Goal: Task Accomplishment & Management: Use online tool/utility

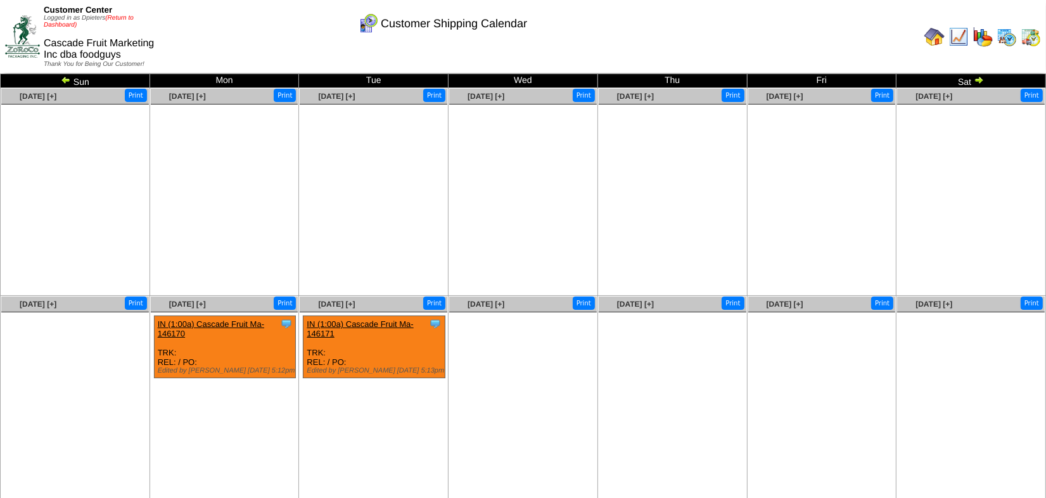
click at [131, 15] on link "(Return to Dashboard)" at bounding box center [89, 22] width 90 height 14
click at [123, 16] on link "(Return to Dashboard)" at bounding box center [89, 22] width 90 height 14
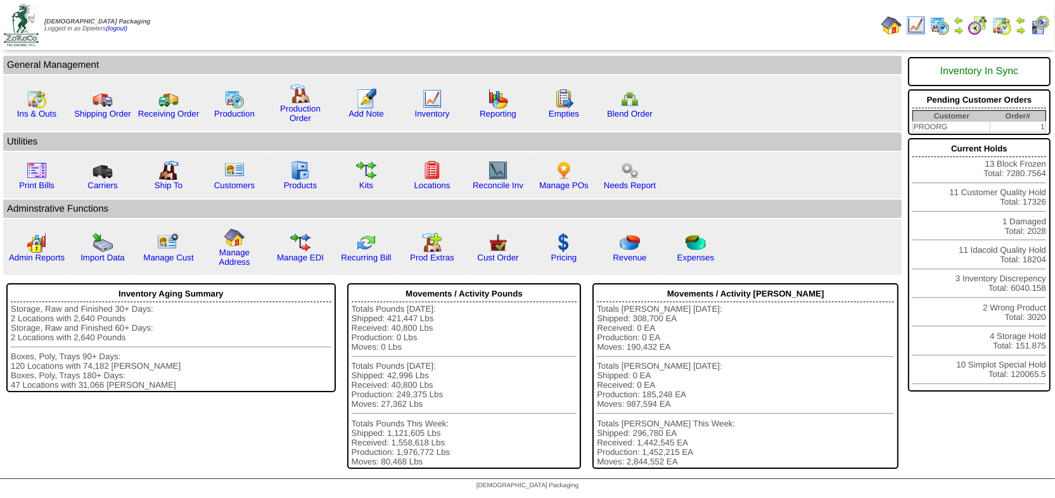
click at [1020, 31] on img at bounding box center [1021, 30] width 10 height 10
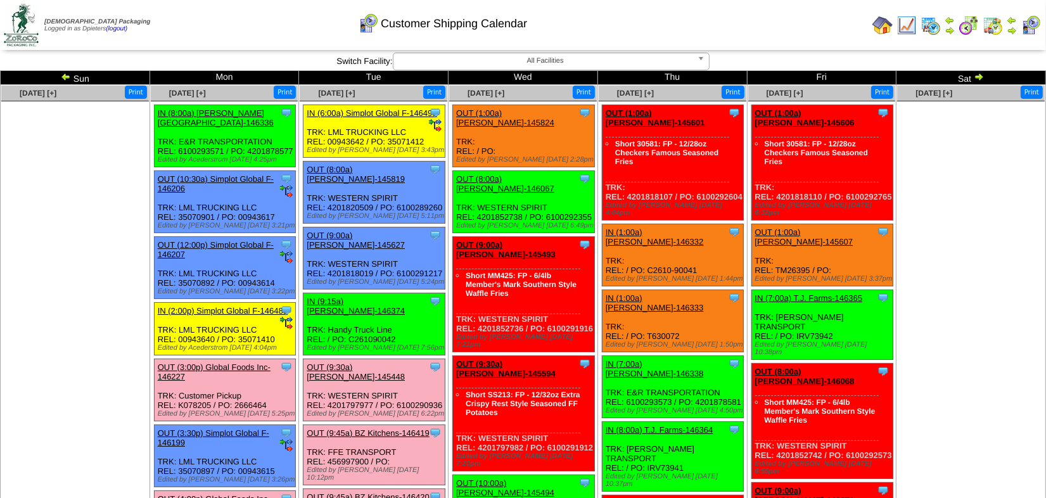
click at [66, 72] on img at bounding box center [66, 77] width 10 height 10
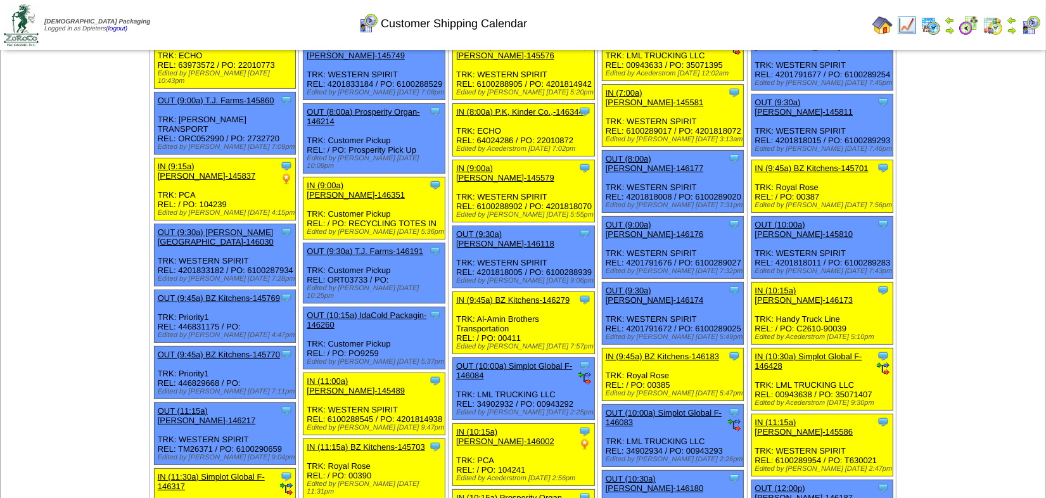
scroll to position [115, 0]
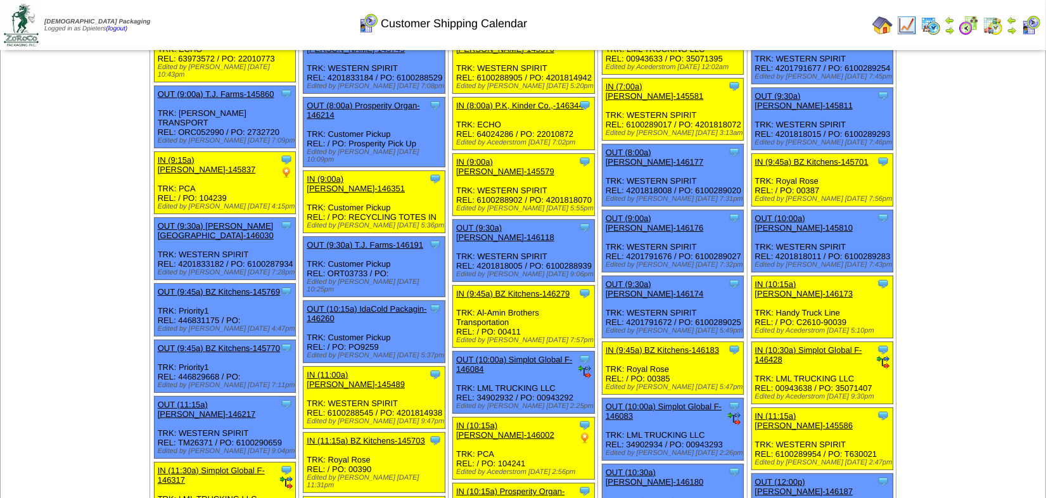
scroll to position [0, 0]
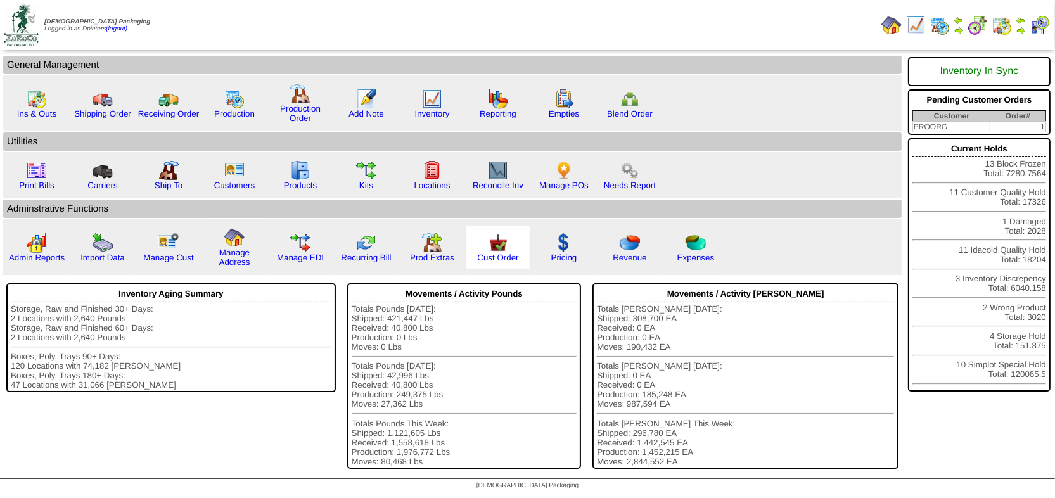
click at [492, 245] on img at bounding box center [498, 243] width 20 height 20
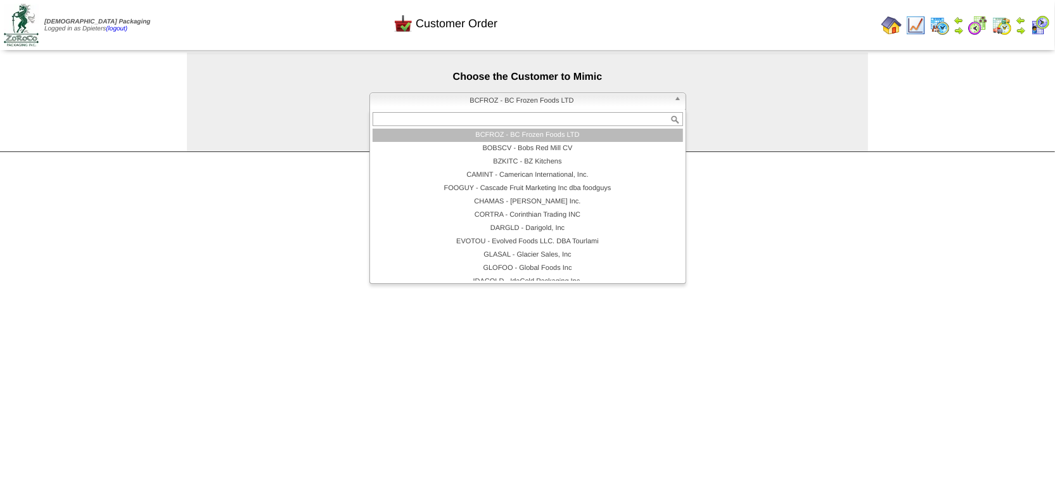
click at [449, 94] on span "BCFROZ - BC Frozen Foods LTD" at bounding box center [522, 100] width 294 height 15
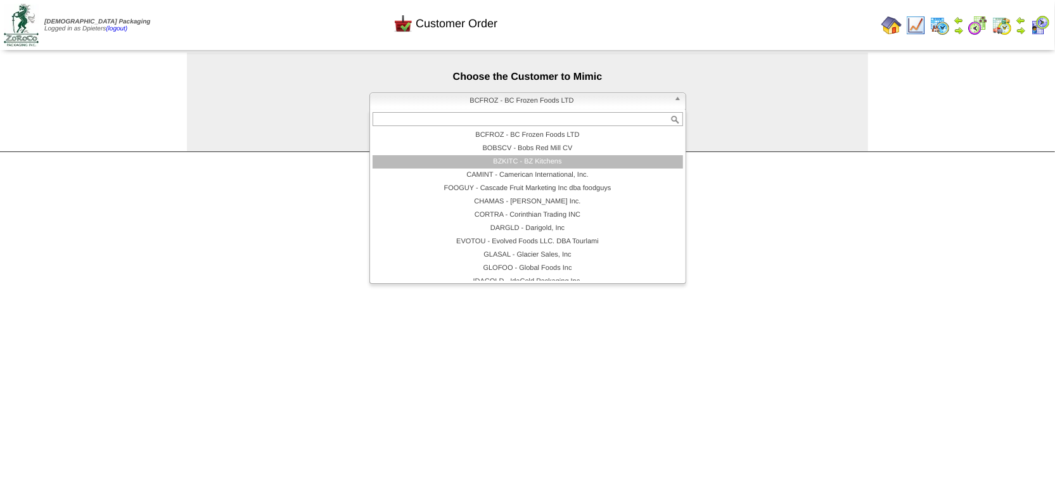
click at [481, 165] on li "BZKITC - BZ Kitchens" at bounding box center [528, 161] width 311 height 13
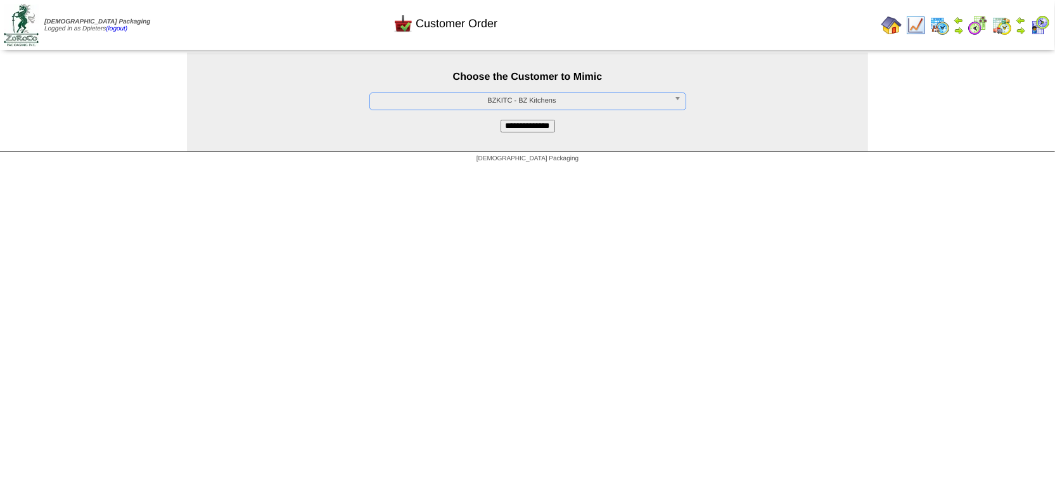
click at [528, 126] on input "**********" at bounding box center [528, 126] width 55 height 13
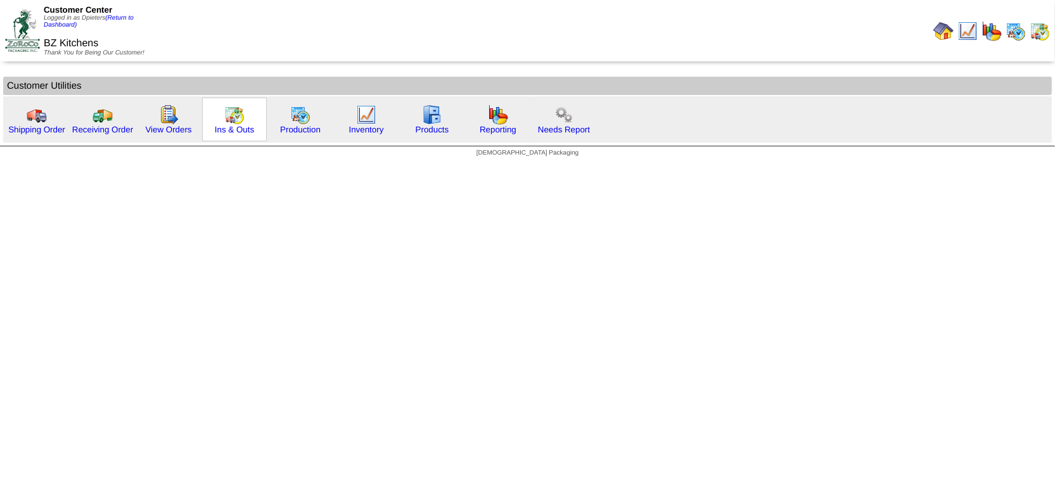
click at [234, 124] on img at bounding box center [234, 115] width 20 height 20
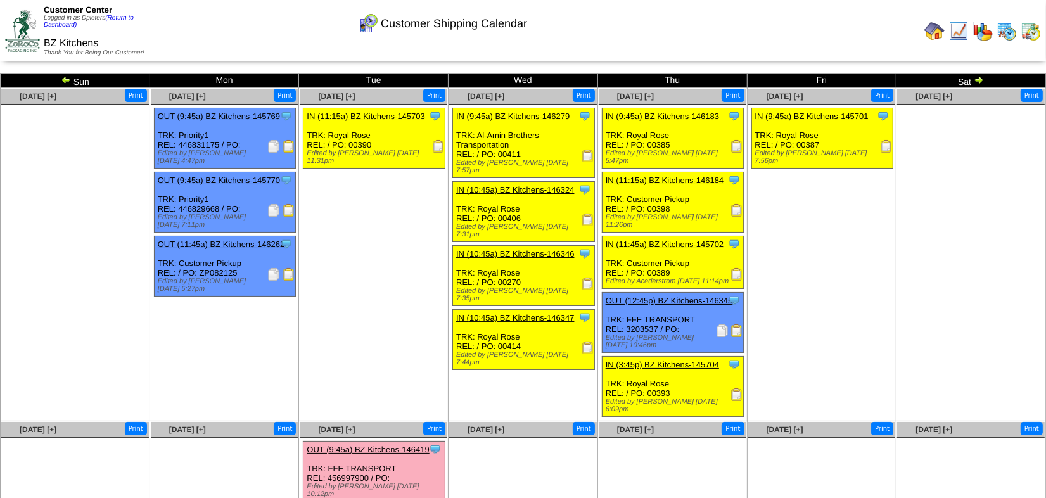
click at [981, 80] on img at bounding box center [979, 80] width 10 height 10
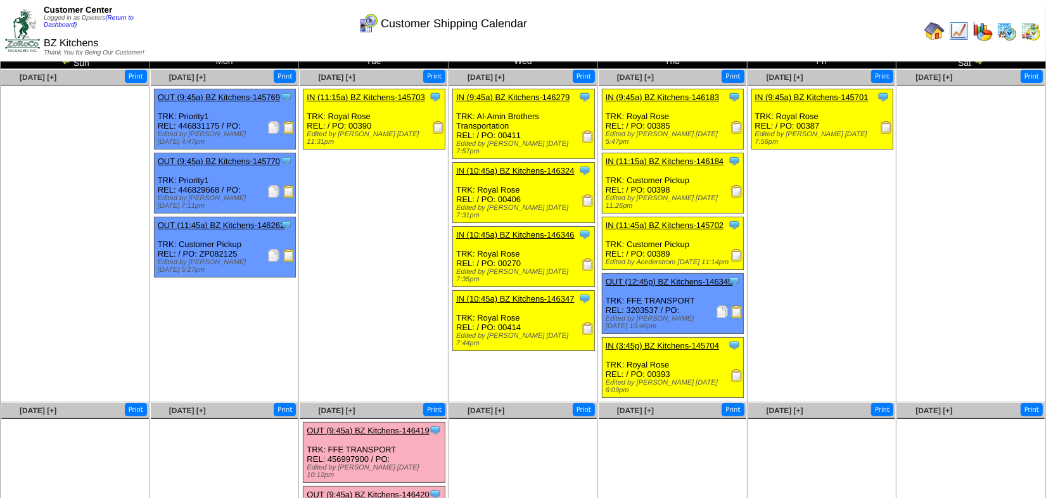
scroll to position [57, 0]
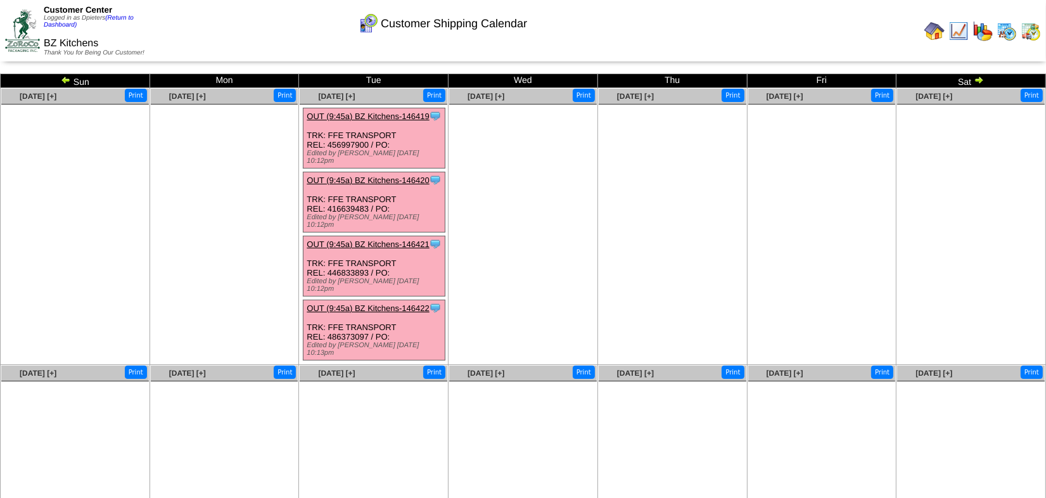
click at [981, 75] on img at bounding box center [979, 80] width 10 height 10
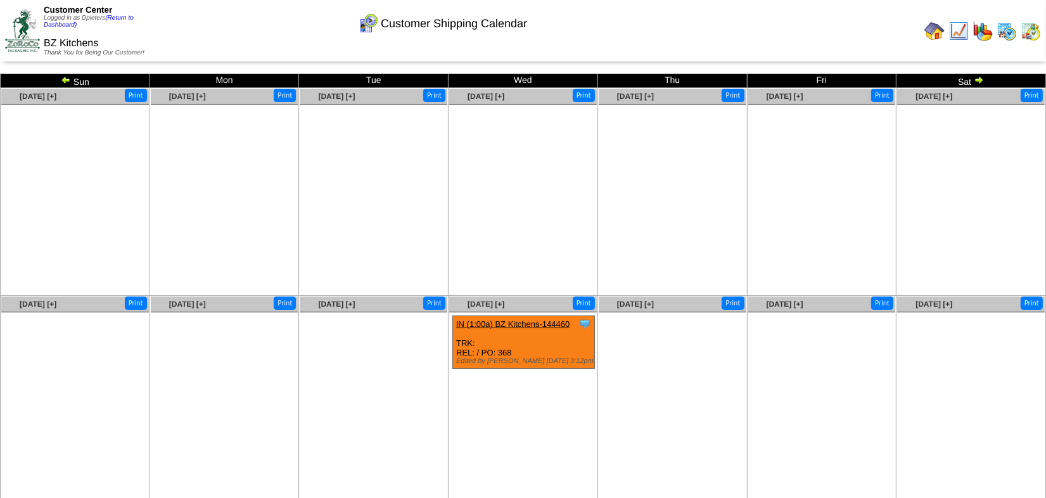
click at [979, 81] on img at bounding box center [979, 80] width 10 height 10
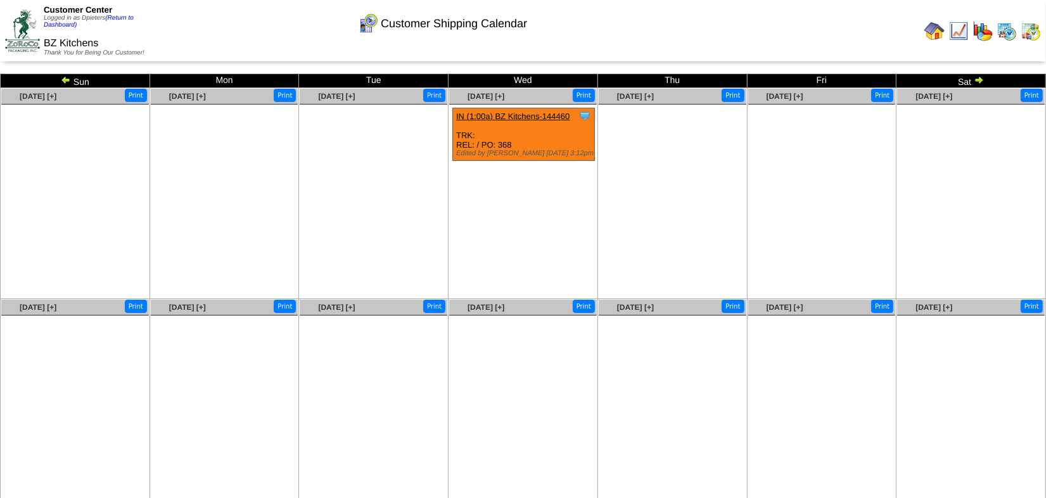
click at [64, 81] on img at bounding box center [66, 80] width 10 height 10
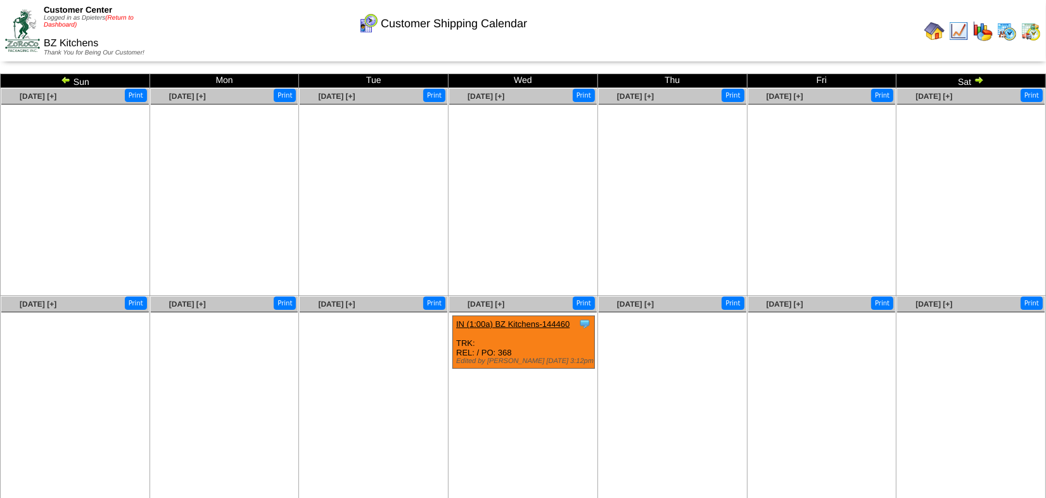
click at [132, 18] on link "(Return to Dashboard)" at bounding box center [89, 22] width 90 height 14
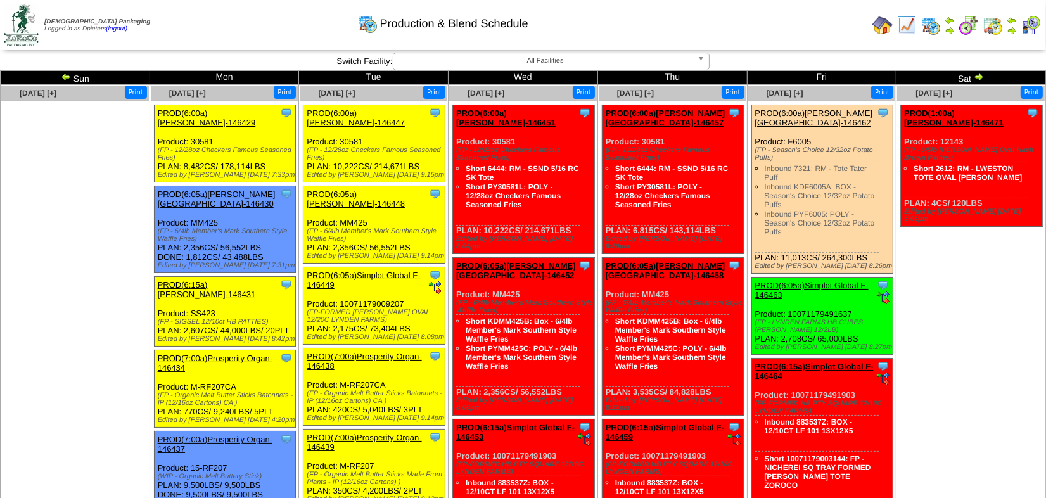
click at [64, 74] on img at bounding box center [66, 77] width 10 height 10
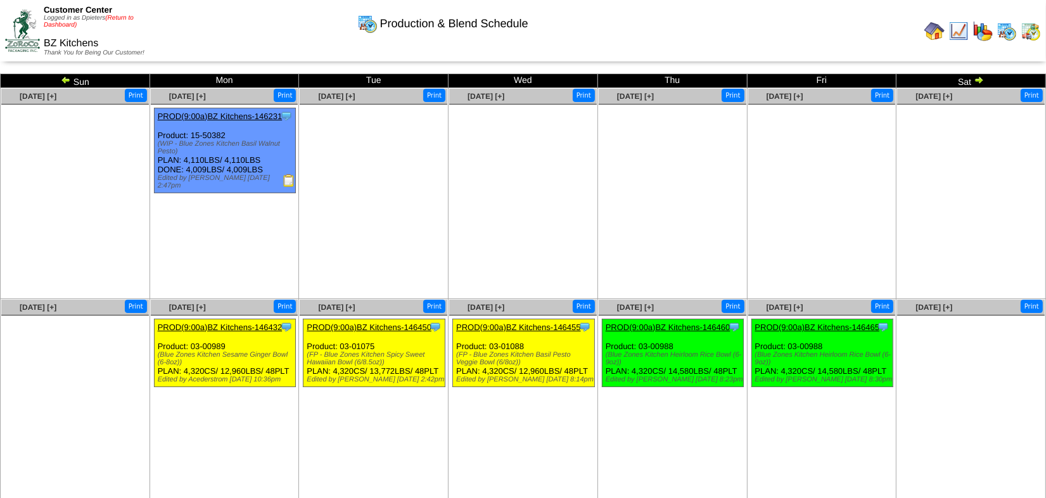
click at [120, 20] on link "(Return to Dashboard)" at bounding box center [89, 22] width 90 height 14
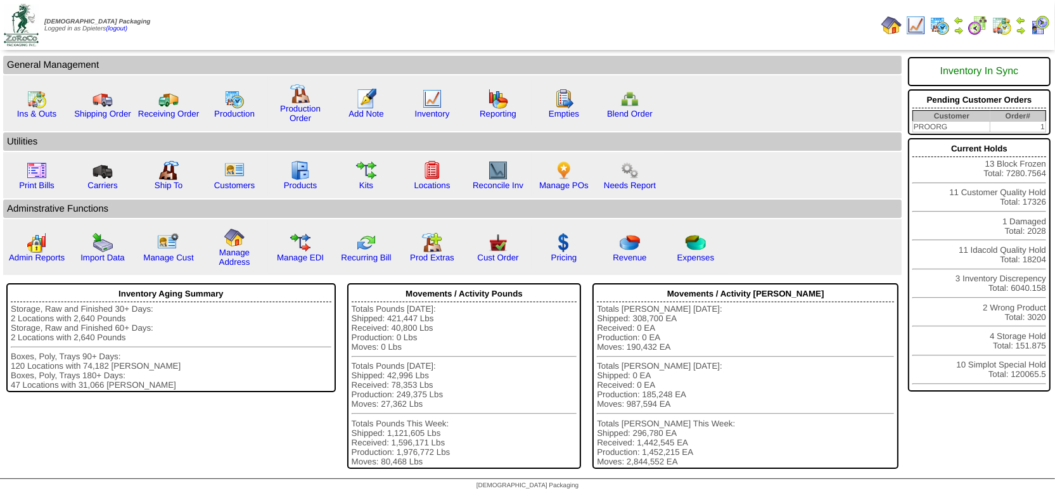
click at [955, 31] on img at bounding box center [959, 30] width 10 height 10
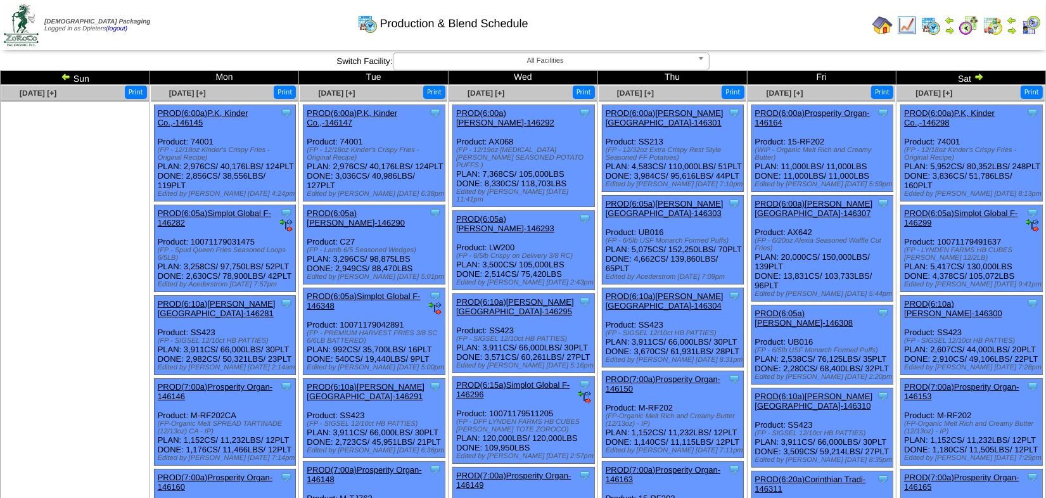
click at [252, 393] on link "PROD(7:00a)Prosperity Organ-146146" at bounding box center [215, 391] width 115 height 19
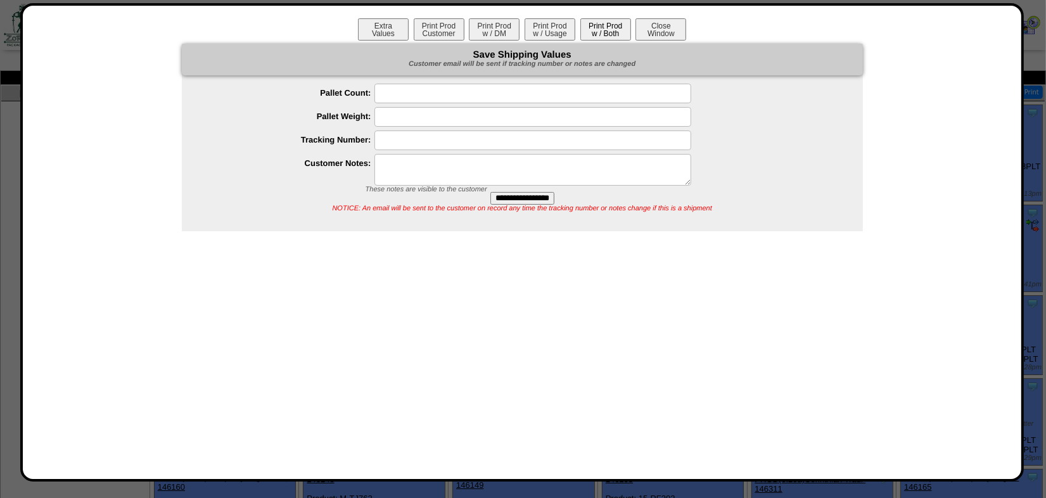
click at [603, 27] on button "Print Prod w / Both" at bounding box center [606, 29] width 51 height 22
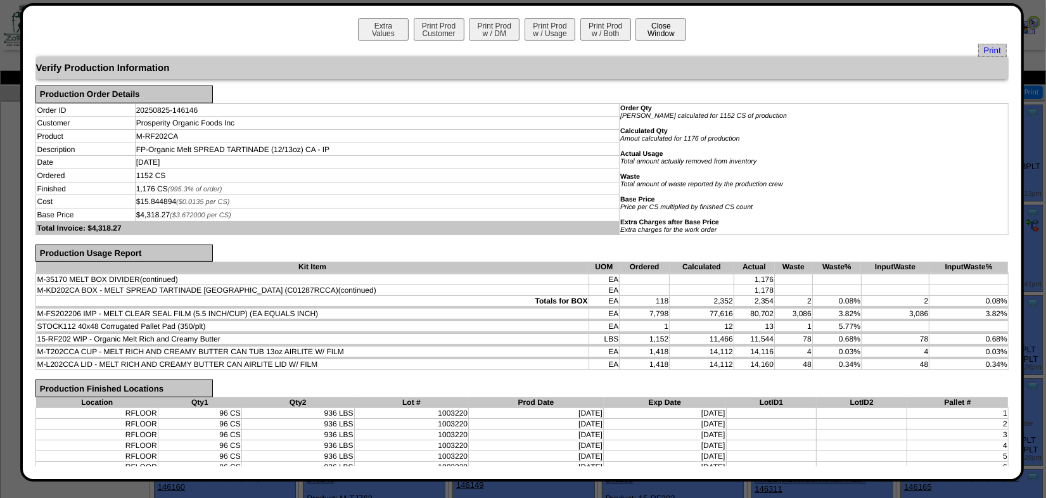
click at [660, 32] on button "Close Window" at bounding box center [661, 29] width 51 height 22
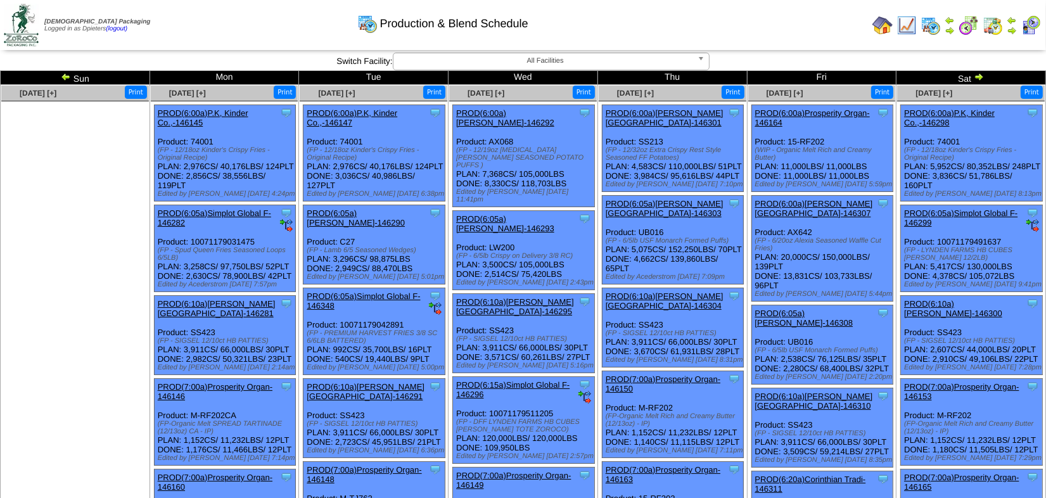
click at [106, 297] on td "Aug 24 [+] Print" at bounding box center [76, 503] width 150 height 837
click at [392, 465] on link "PROD(7:00a)Prosperity Organ-146148" at bounding box center [364, 474] width 115 height 19
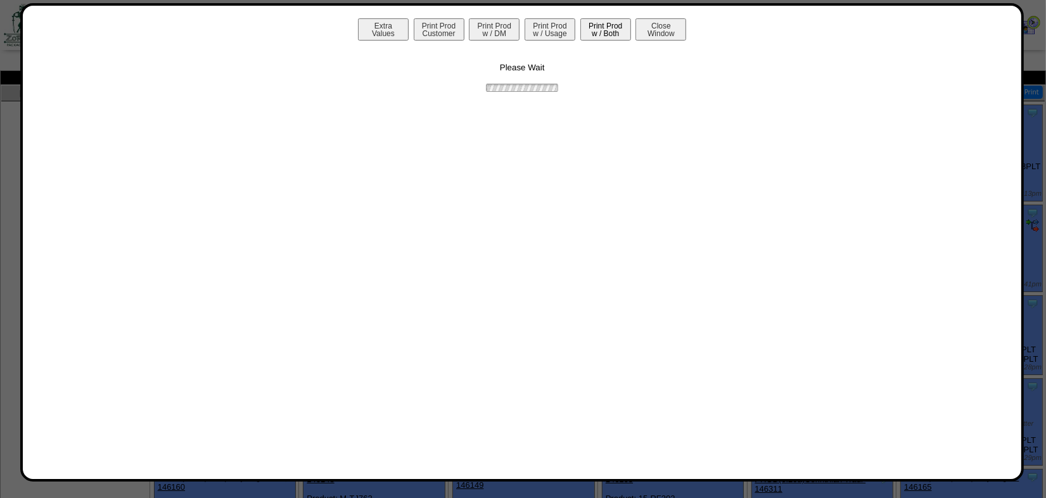
click at [607, 25] on button "Print Prod w / Both" at bounding box center [606, 29] width 51 height 22
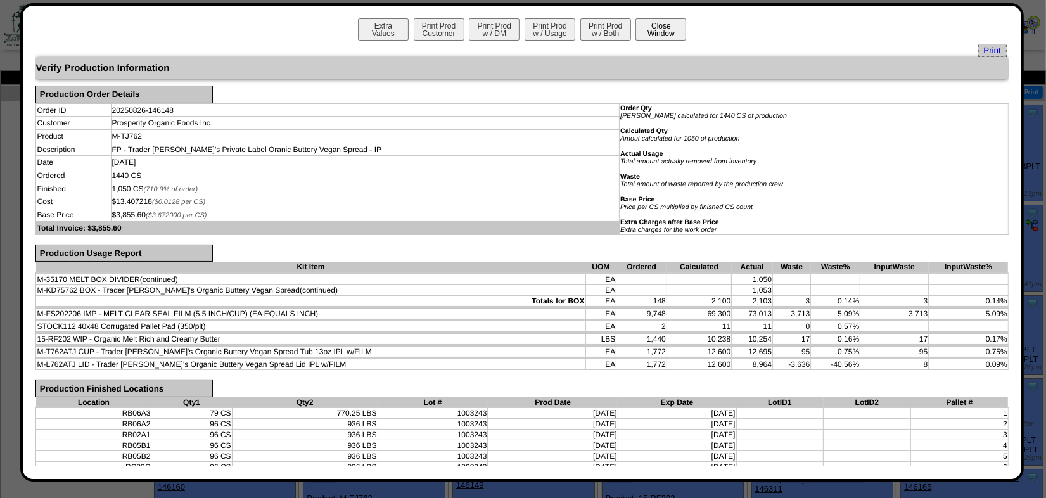
click at [657, 26] on button "Close Window" at bounding box center [661, 29] width 51 height 22
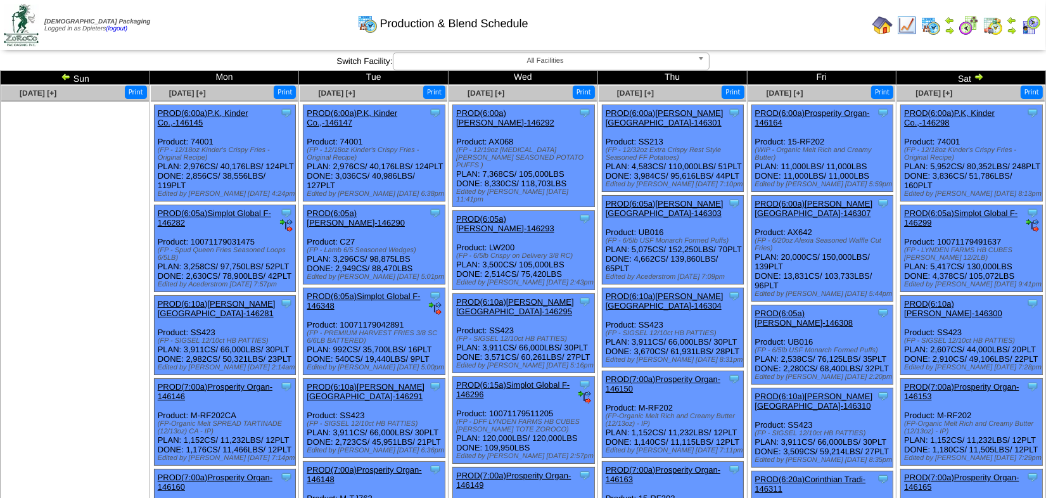
click at [80, 285] on ul at bounding box center [75, 196] width 148 height 190
click at [650, 375] on link "PROD(7:00a)Prosperity Organ-146150" at bounding box center [663, 384] width 115 height 19
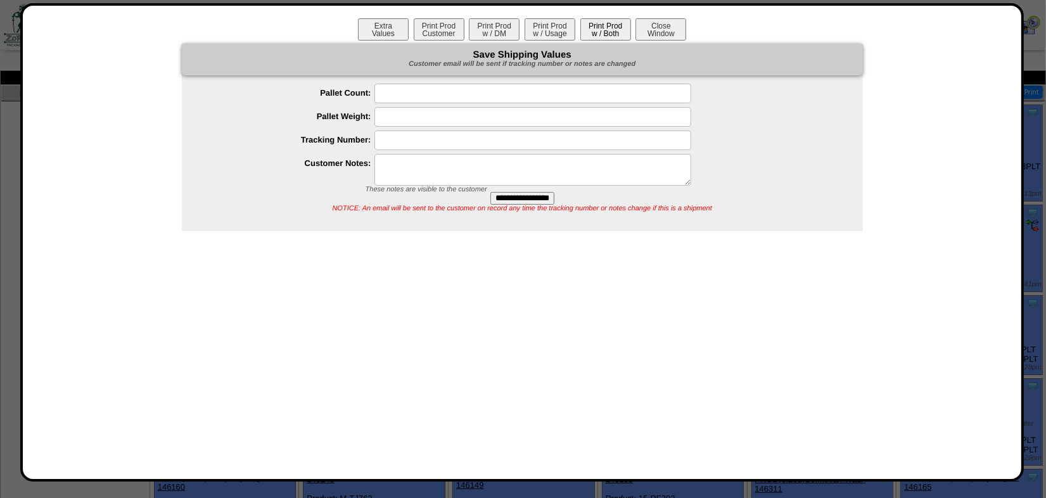
click at [597, 30] on button "Print Prod w / Both" at bounding box center [606, 29] width 51 height 22
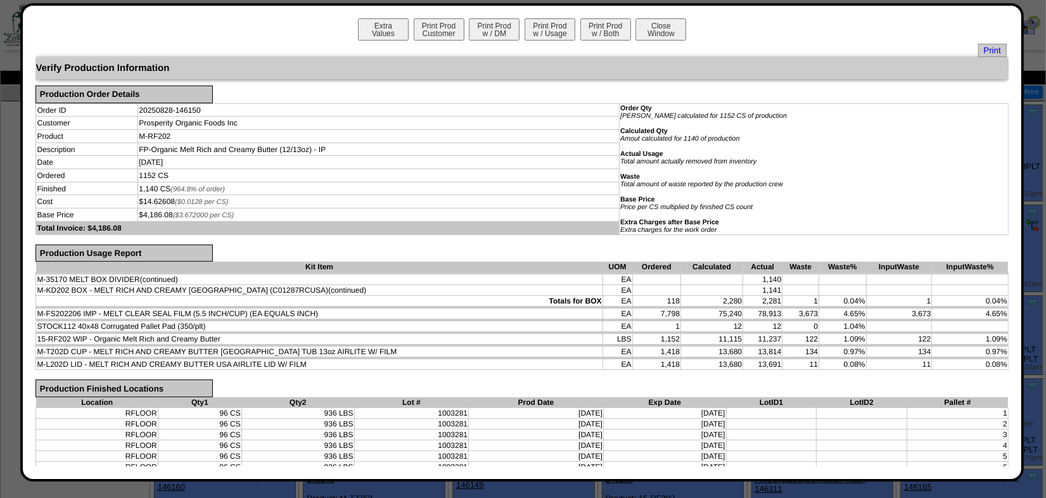
click at [662, 23] on button "Close Window" at bounding box center [661, 29] width 51 height 22
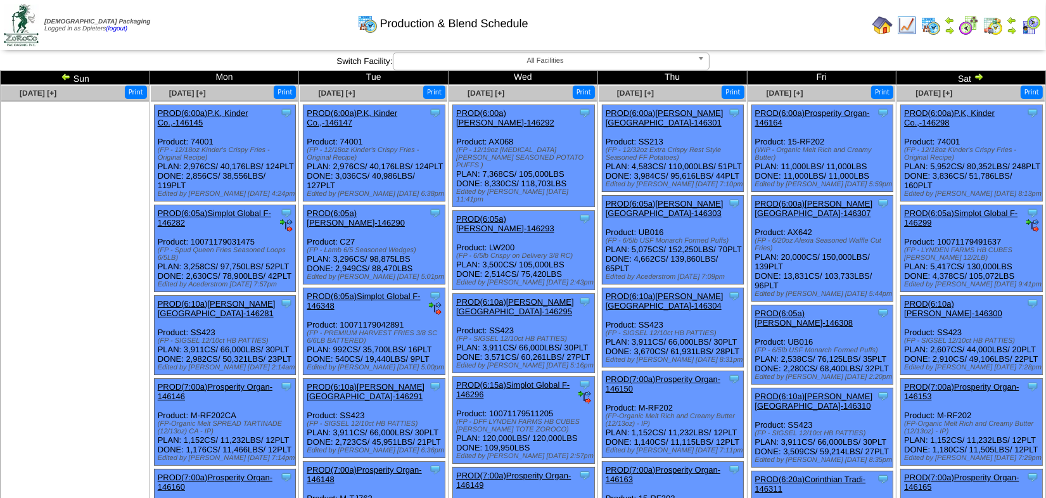
click at [408, 465] on link "PROD(7:00a)Prosperity Organ-146148" at bounding box center [364, 474] width 115 height 19
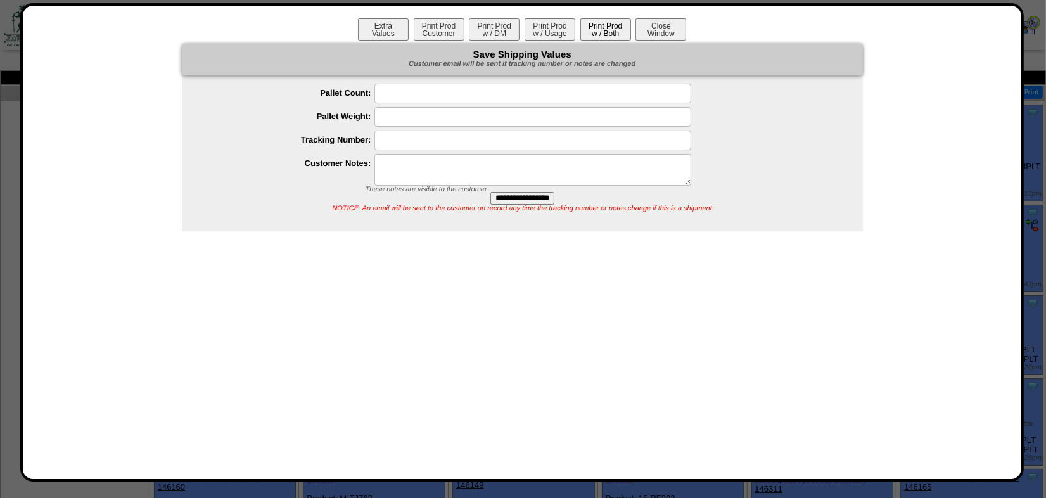
click at [598, 30] on button "Print Prod w / Both" at bounding box center [606, 29] width 51 height 22
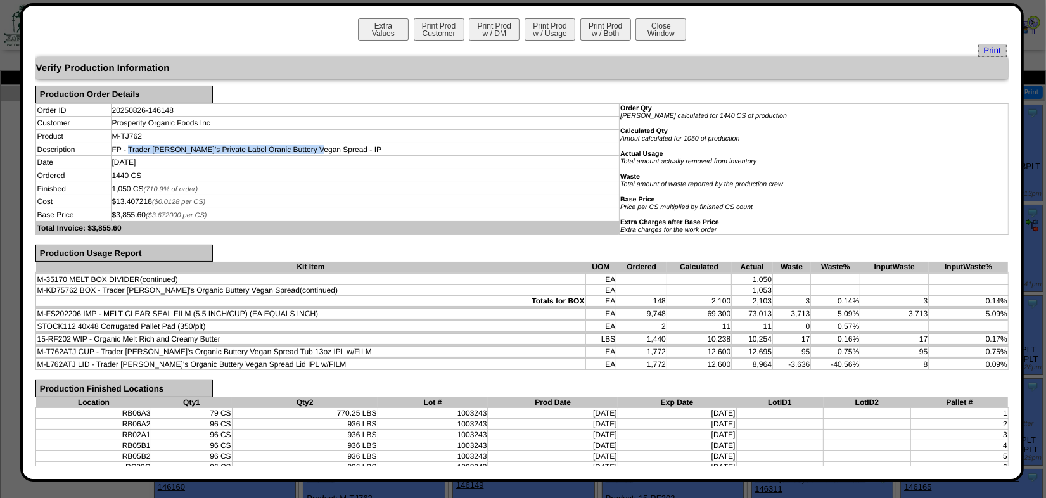
drag, startPoint x: 328, startPoint y: 150, endPoint x: 141, endPoint y: 143, distance: 187.1
click at [141, 143] on td "FP - Trader Joe's Private Label Oranic Buttery Vegan Spread - IP" at bounding box center [365, 149] width 509 height 13
click at [310, 151] on td "FP - Trader Joe's Private Label Oranic Buttery Vegan Spread - IP" at bounding box center [365, 149] width 509 height 13
drag, startPoint x: 330, startPoint y: 147, endPoint x: 142, endPoint y: 150, distance: 188.3
click at [142, 150] on td "FP - Trader [PERSON_NAME]'s Private Label Oranic Buttery Vegan Spread - IP" at bounding box center [365, 149] width 509 height 13
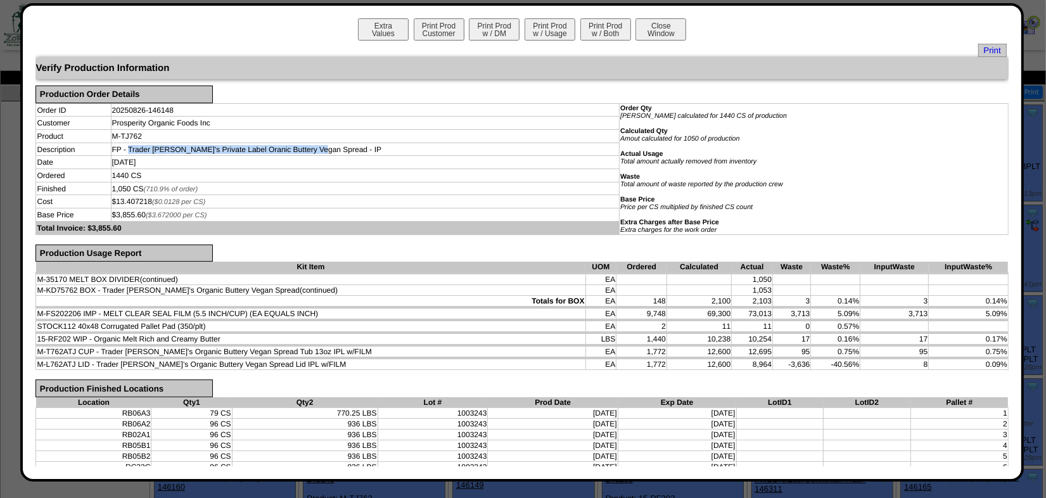
copy td "Trader Joe's Private Label Oranic Buttery Vegan Spread"
click at [187, 150] on td "FP - Trader Joe's Private Label Oranic Buttery Vegan Spread - IP" at bounding box center [365, 149] width 509 height 13
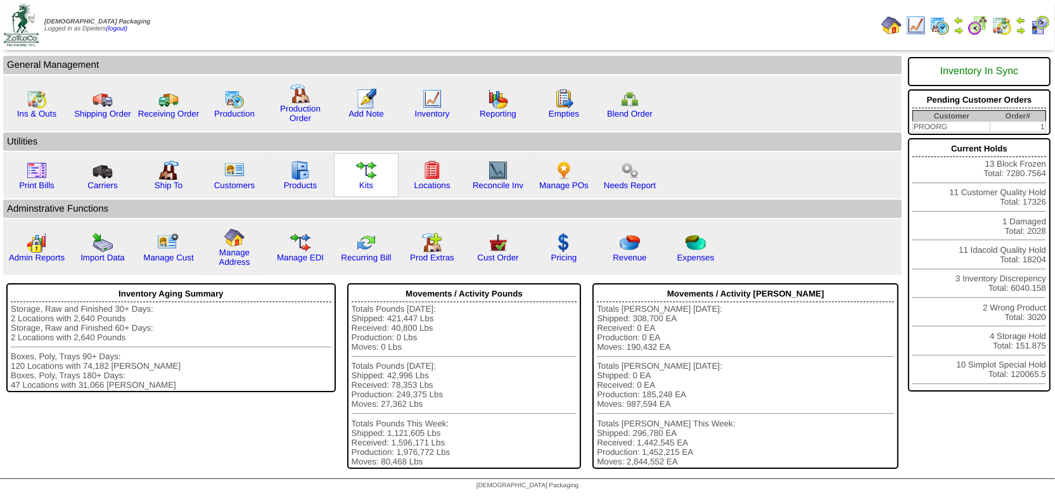
click at [365, 167] on img at bounding box center [366, 170] width 20 height 20
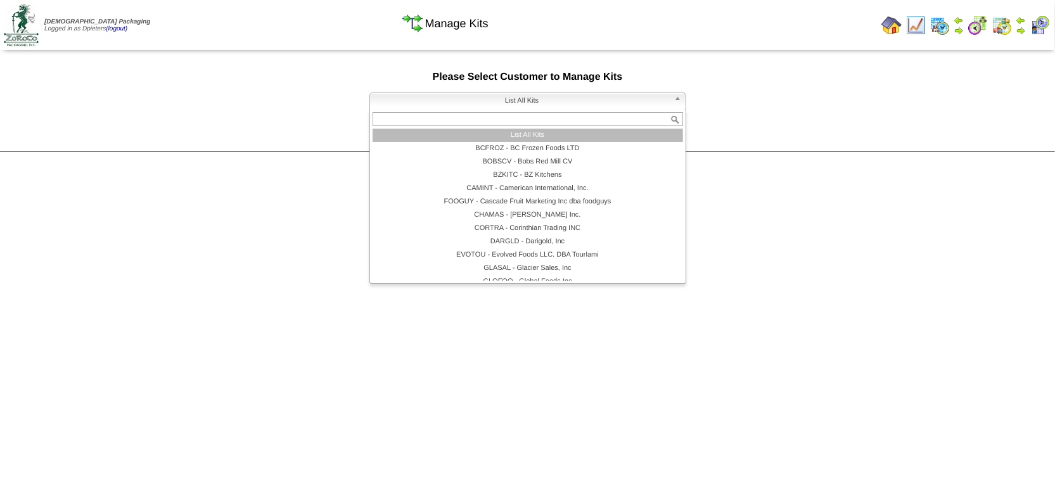
click at [463, 95] on span "List All Kits" at bounding box center [522, 100] width 294 height 15
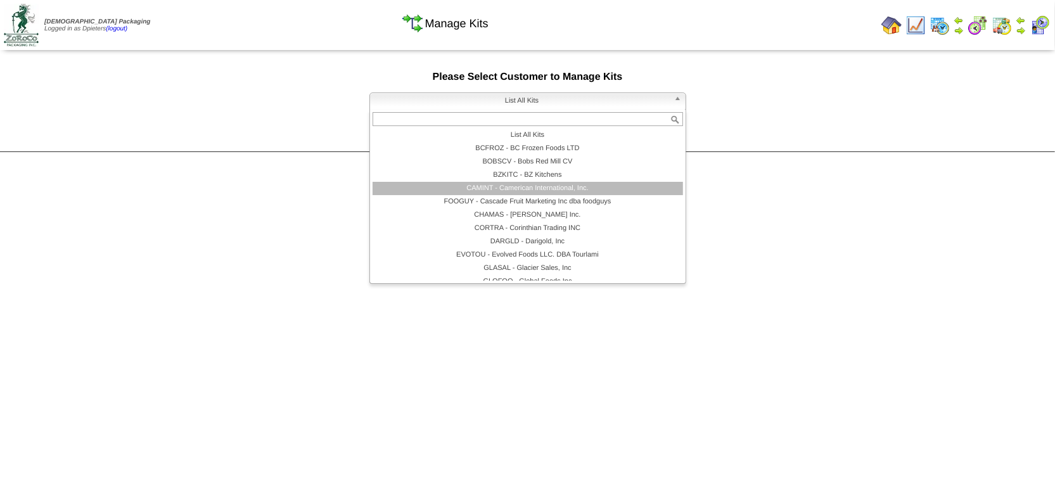
scroll to position [113, 0]
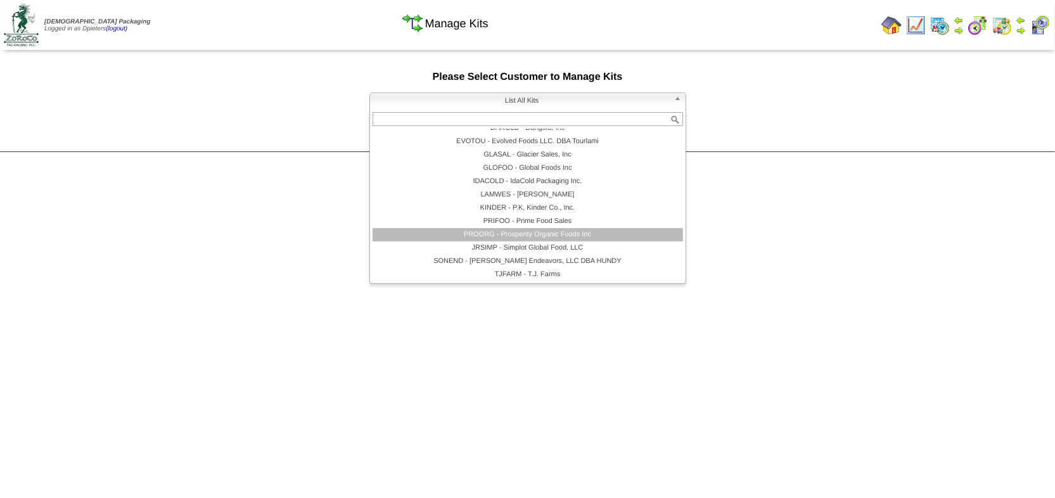
click at [482, 229] on li "PROORG - Prosperity Organic Foods Inc" at bounding box center [528, 234] width 311 height 13
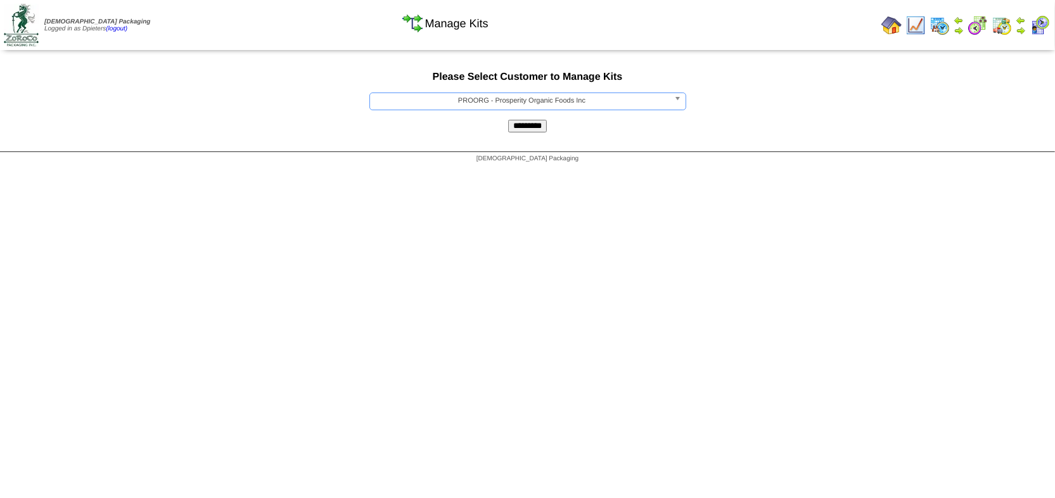
click at [526, 123] on input "*********" at bounding box center [527, 126] width 39 height 13
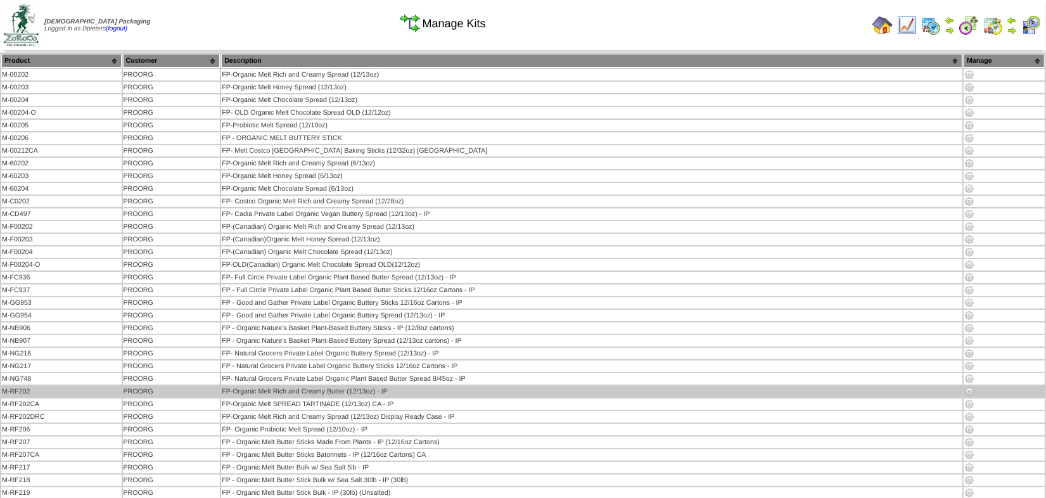
click at [969, 388] on img at bounding box center [970, 392] width 10 height 10
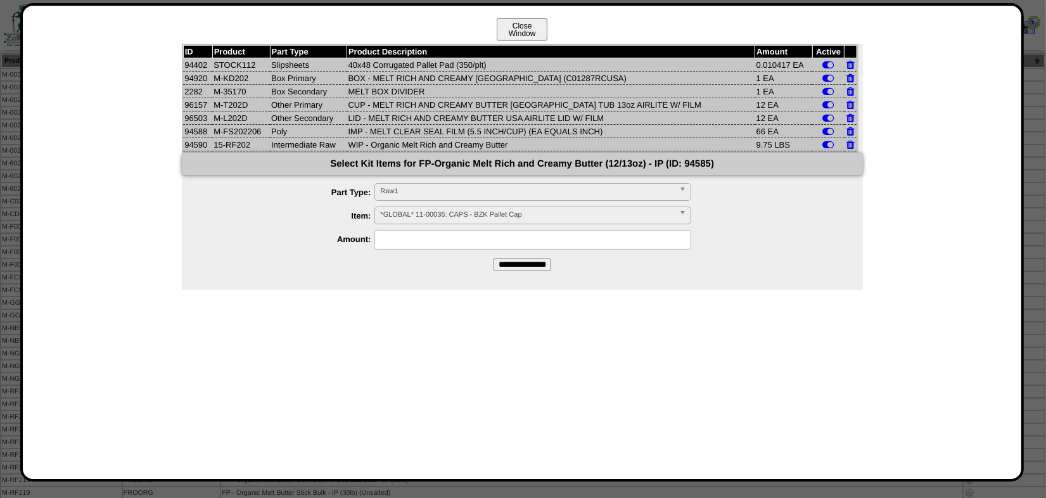
click at [524, 25] on button "Close Window" at bounding box center [522, 29] width 51 height 22
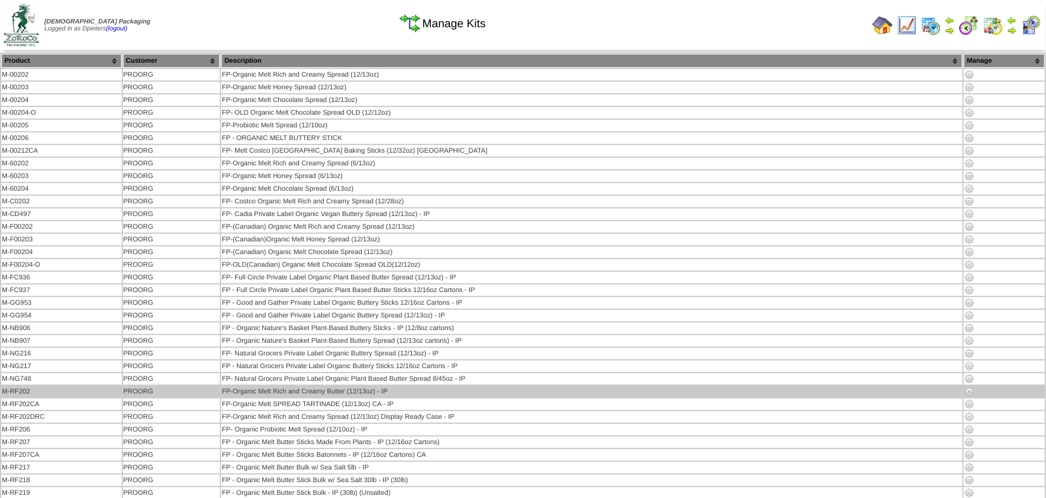
click at [968, 388] on img at bounding box center [970, 392] width 10 height 10
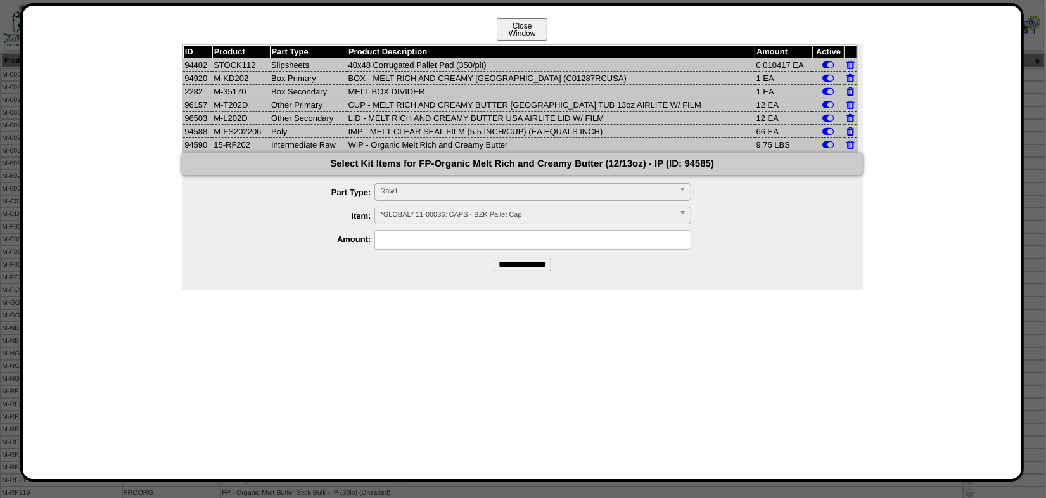
click at [512, 22] on button "Close Window" at bounding box center [522, 29] width 51 height 22
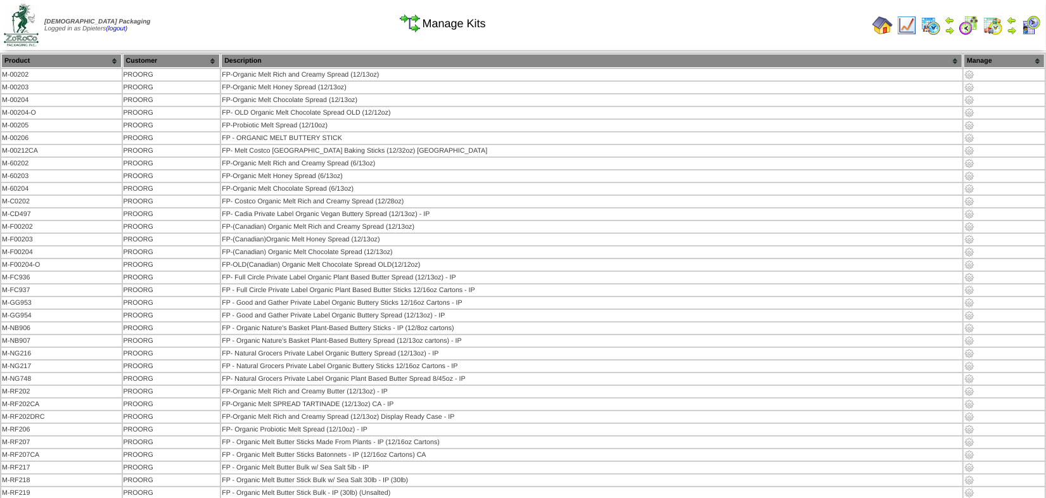
click at [906, 30] on img at bounding box center [907, 25] width 20 height 20
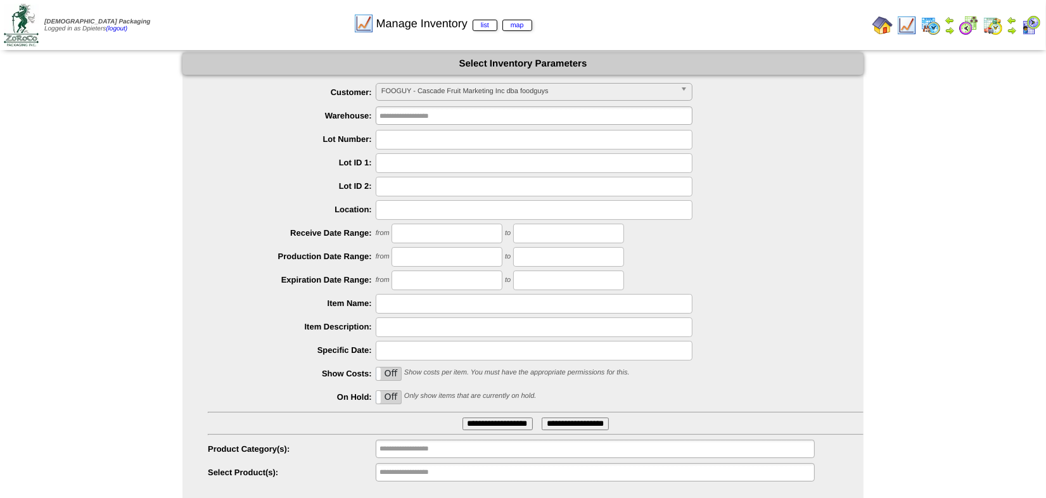
click at [499, 422] on input "**********" at bounding box center [498, 424] width 70 height 13
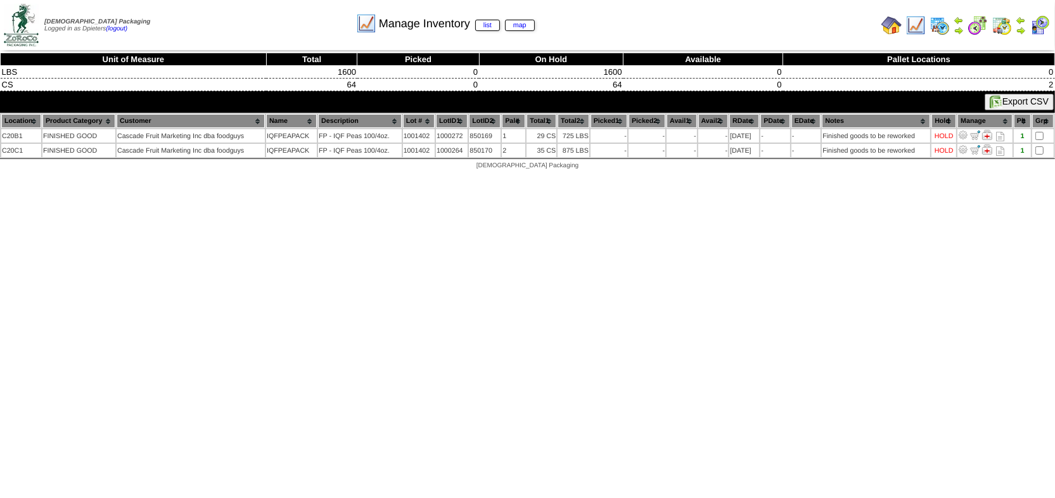
click at [64, 176] on html "Zoroco Packaging Logged in as Dpieters (logout) Print All" at bounding box center [527, 88] width 1055 height 176
click at [891, 23] on img at bounding box center [892, 25] width 20 height 20
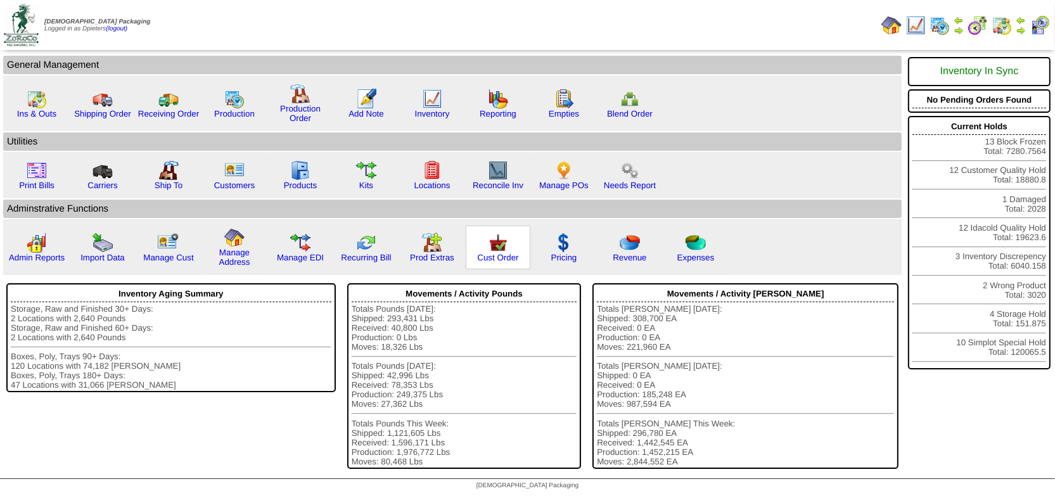
click at [492, 239] on img at bounding box center [498, 243] width 20 height 20
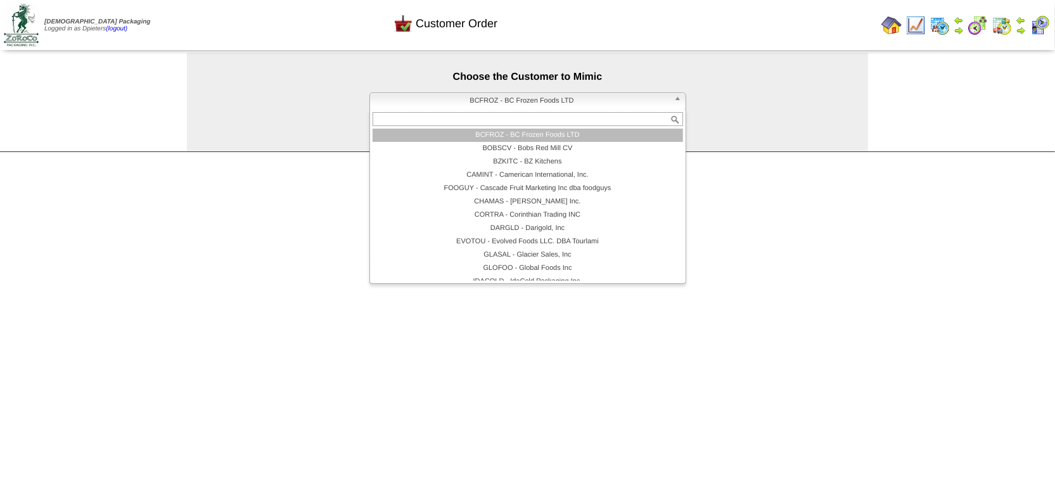
click at [422, 100] on span "BCFROZ - BC Frozen Foods LTD" at bounding box center [522, 100] width 294 height 15
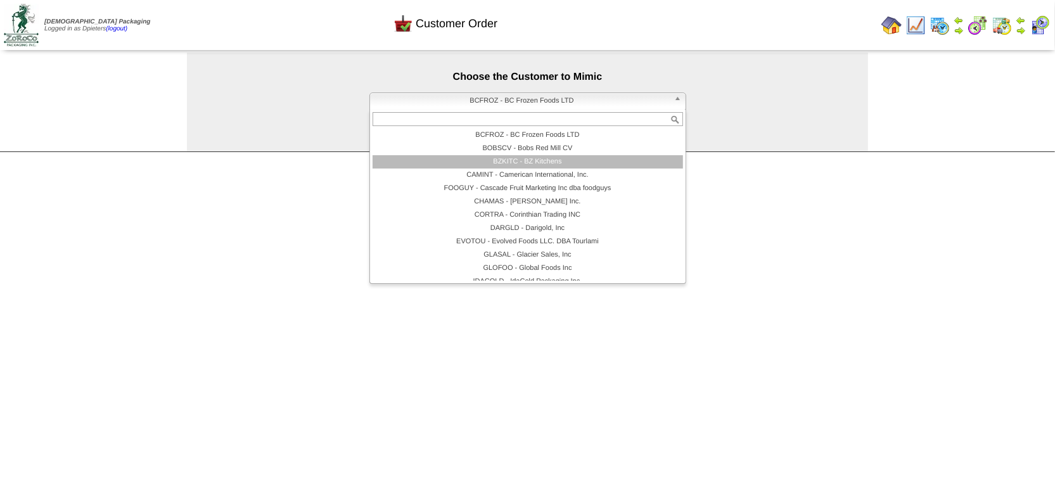
click at [480, 159] on li "BZKITC - BZ Kitchens" at bounding box center [528, 161] width 311 height 13
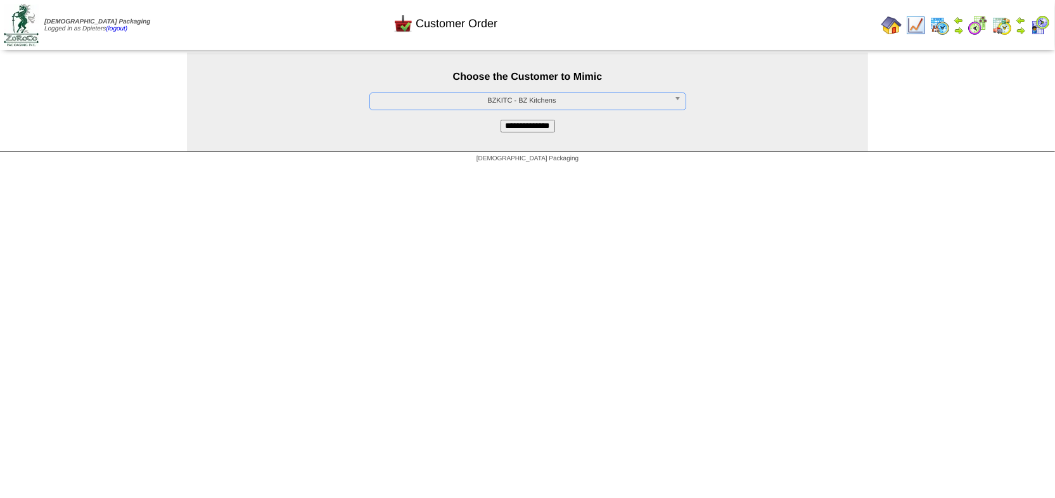
click at [515, 127] on input "**********" at bounding box center [528, 126] width 55 height 13
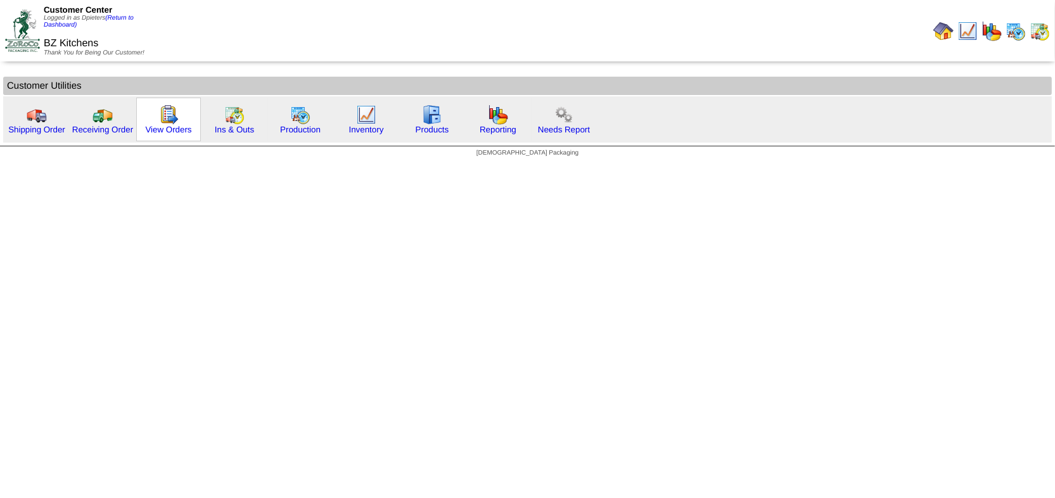
click at [179, 114] on div "View Orders" at bounding box center [168, 120] width 65 height 44
click at [165, 120] on img at bounding box center [168, 115] width 20 height 20
